Goal: Entertainment & Leisure: Consume media (video, audio)

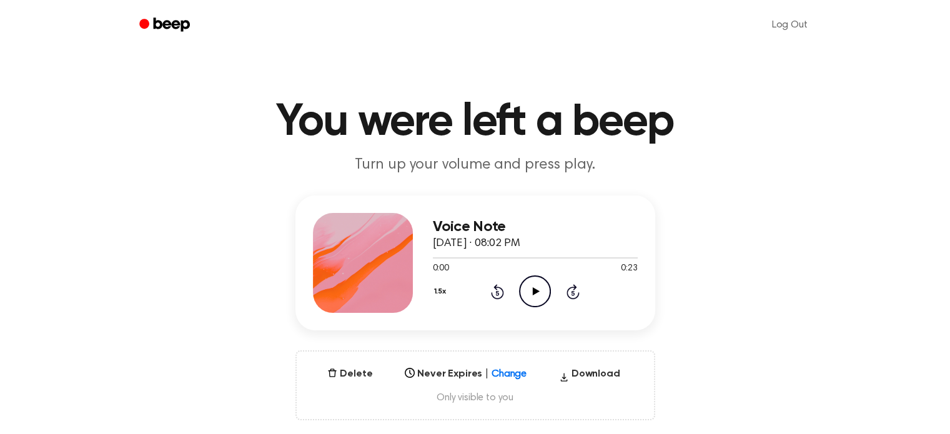
click at [537, 287] on icon "Play Audio" at bounding box center [535, 292] width 32 height 32
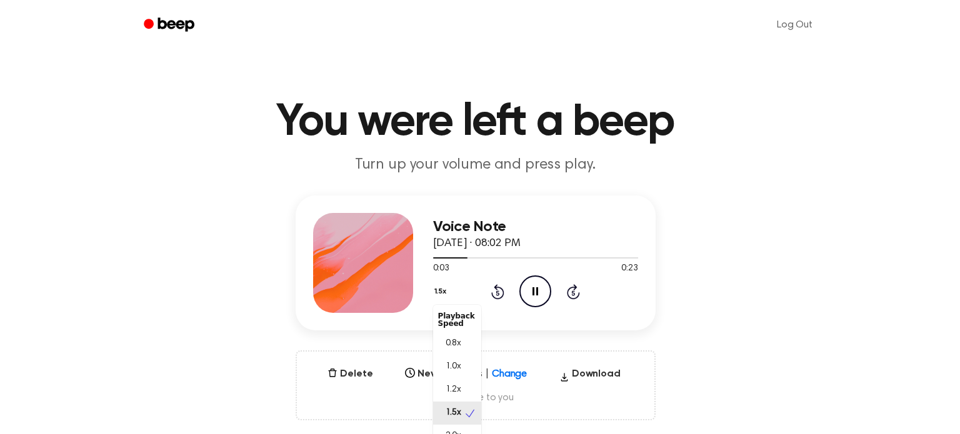
click at [440, 294] on button "1.5x" at bounding box center [442, 291] width 18 height 21
click at [457, 362] on span "1.0x" at bounding box center [453, 366] width 16 height 13
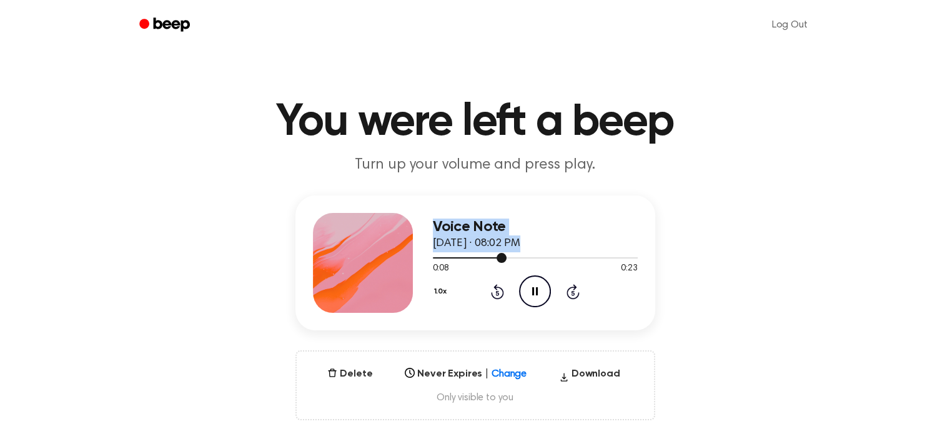
drag, startPoint x: 465, startPoint y: 260, endPoint x: 387, endPoint y: 268, distance: 77.9
click at [387, 268] on div "Voice Note [DATE] · 08:02 PM 0:08 0:23 Your browser does not support the [objec…" at bounding box center [476, 263] width 360 height 135
click at [485, 252] on div "Voice Note [DATE] · 08:02 PM" at bounding box center [535, 236] width 205 height 34
click at [485, 261] on div at bounding box center [535, 257] width 205 height 10
drag, startPoint x: 485, startPoint y: 261, endPoint x: 446, endPoint y: 264, distance: 38.8
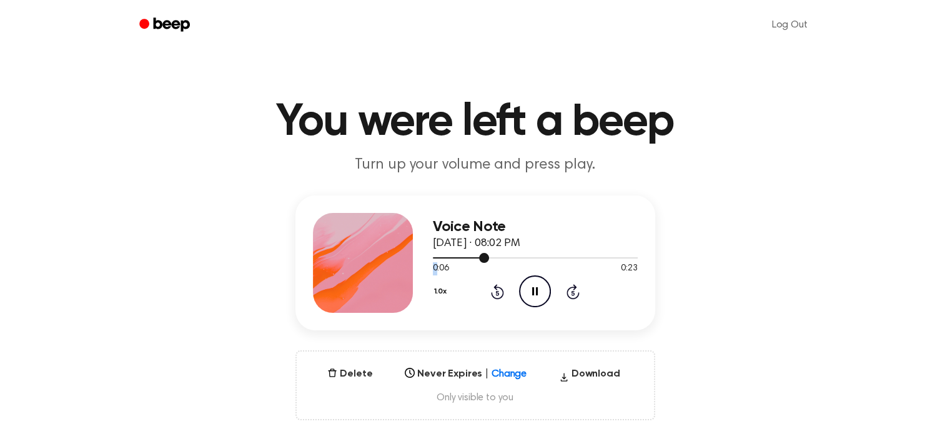
click at [435, 264] on div "0:06 0:23 Your browser does not support the [object Object] element." at bounding box center [535, 263] width 205 height 23
click at [440, 256] on div at bounding box center [535, 257] width 205 height 10
drag, startPoint x: 439, startPoint y: 257, endPoint x: 427, endPoint y: 257, distance: 11.9
click at [427, 257] on div "Voice Note [DATE] · 08:02 PM 0:01 0:23 Your browser does not support the [objec…" at bounding box center [476, 263] width 360 height 135
click at [521, 297] on circle at bounding box center [535, 291] width 31 height 31
